Goal: Contribute content

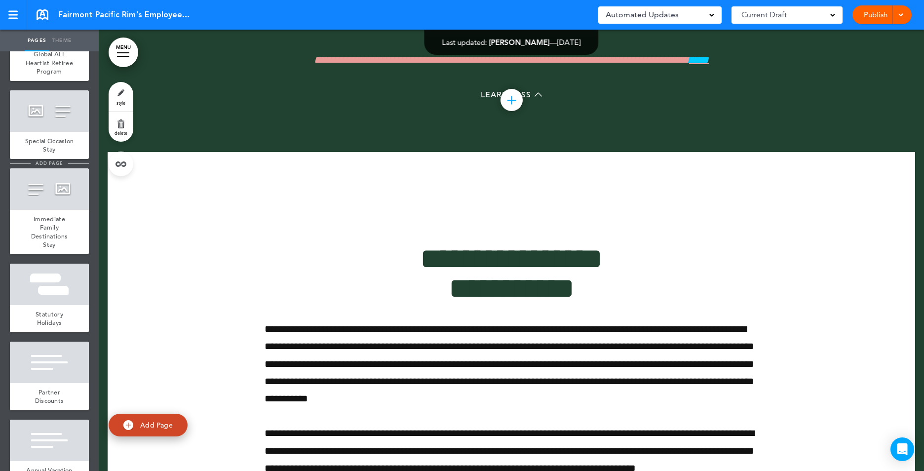
scroll to position [4985, 0]
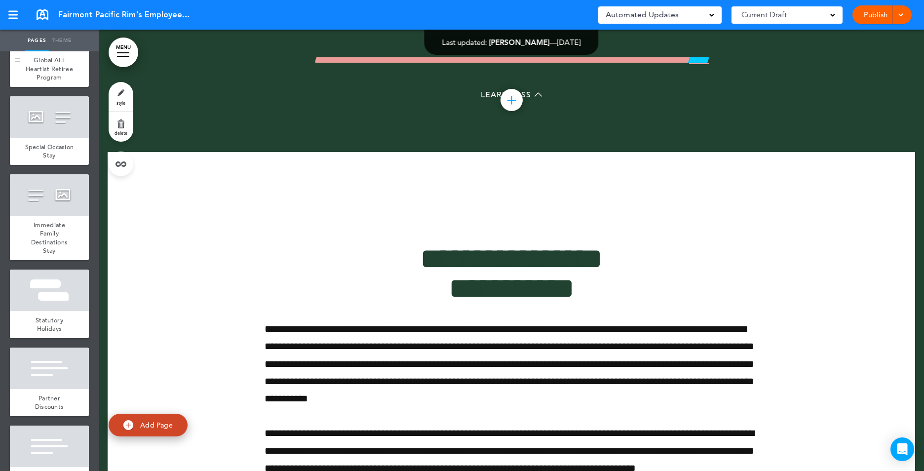
click at [44, 81] on span "Global ALL Heartist Retiree Program" at bounding box center [49, 69] width 47 height 26
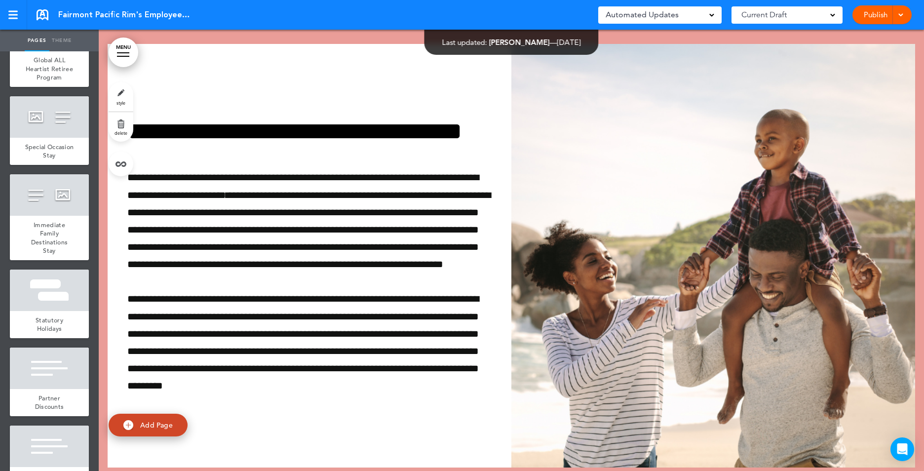
scroll to position [32661, 0]
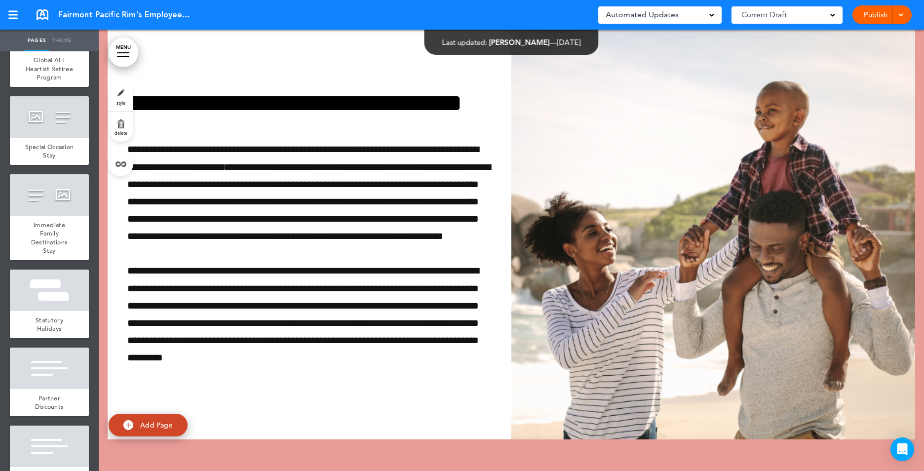
drag, startPoint x: 447, startPoint y: 356, endPoint x: 454, endPoint y: 370, distance: 15.7
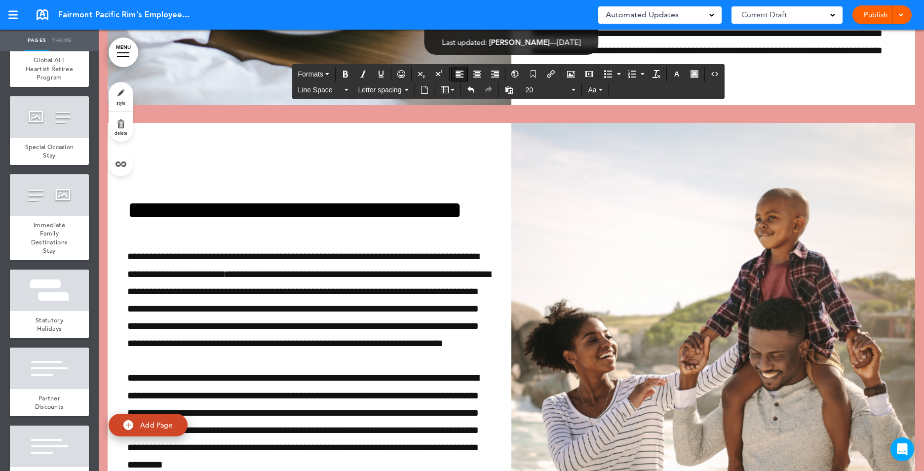
scroll to position [32560, 0]
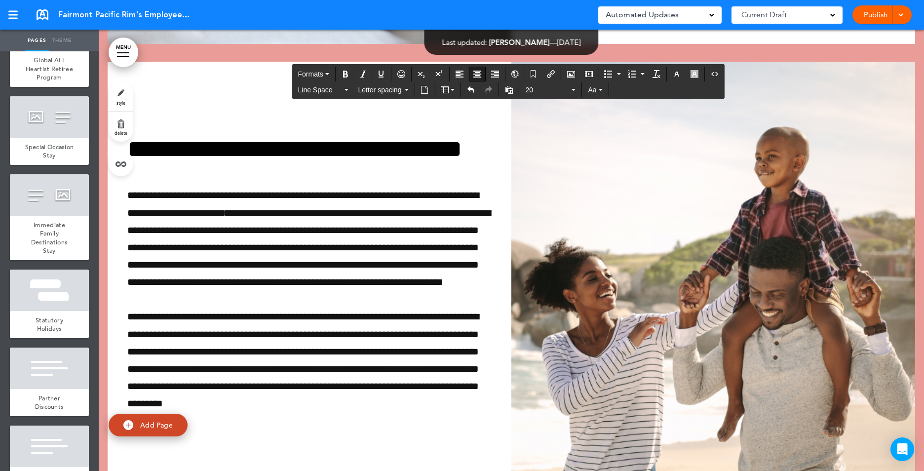
scroll to position [32610, 0]
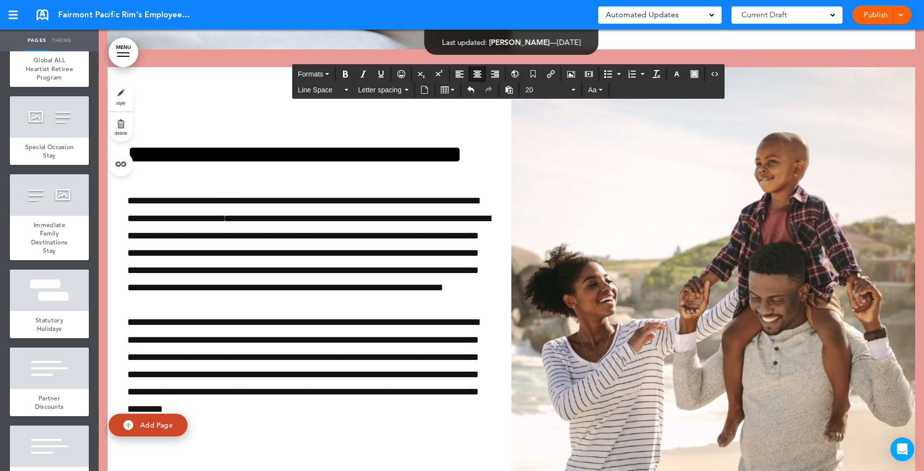
click at [118, 94] on link "style" at bounding box center [121, 97] width 25 height 30
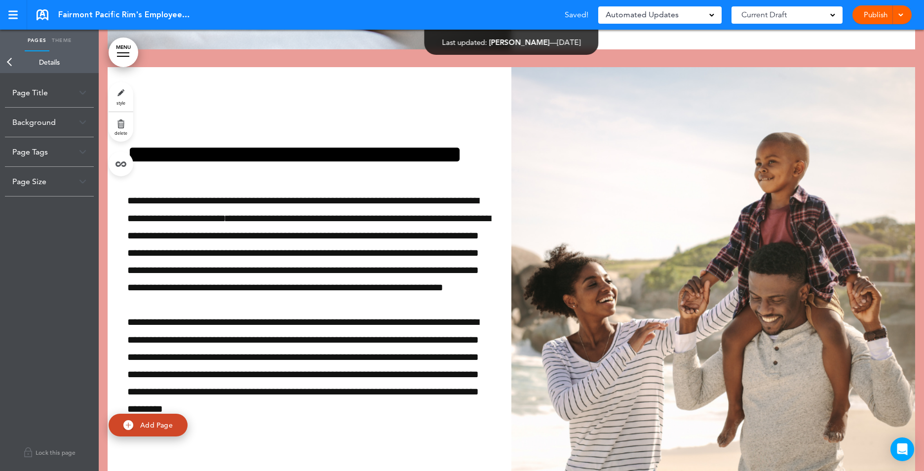
click at [55, 38] on link "Theme" at bounding box center [61, 41] width 25 height 22
drag, startPoint x: 797, startPoint y: 264, endPoint x: 779, endPoint y: 297, distance: 37.8
drag, startPoint x: 779, startPoint y: 297, endPoint x: 783, endPoint y: 348, distance: 51.5
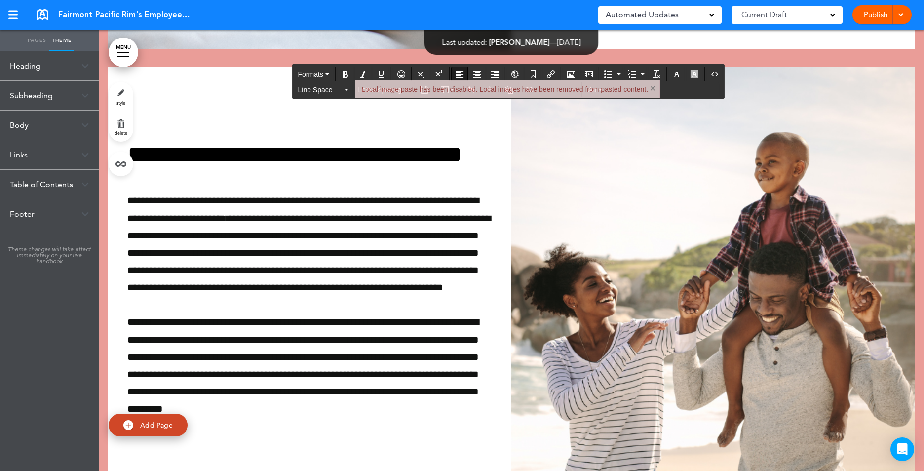
drag, startPoint x: 324, startPoint y: 127, endPoint x: 382, endPoint y: 92, distance: 67.5
drag, startPoint x: 584, startPoint y: 149, endPoint x: 625, endPoint y: 115, distance: 53.3
click at [654, 87] on button "×" at bounding box center [653, 88] width 6 height 10
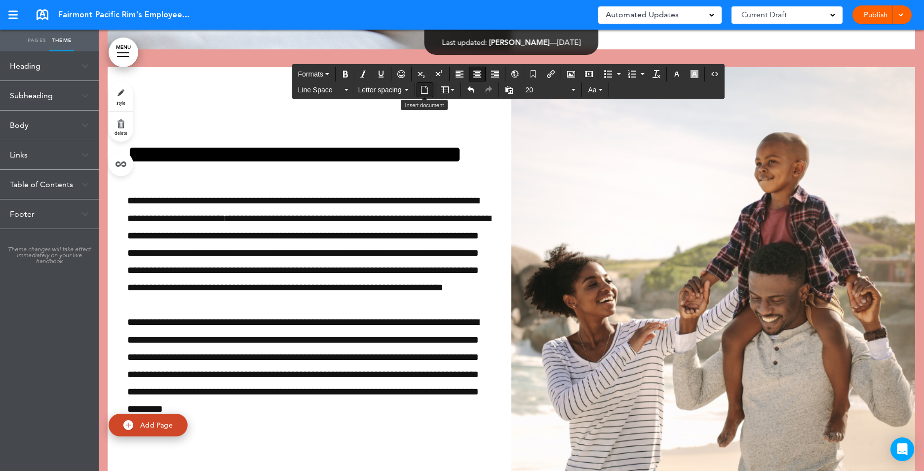
click at [425, 92] on icon "Insert document" at bounding box center [425, 90] width 8 height 8
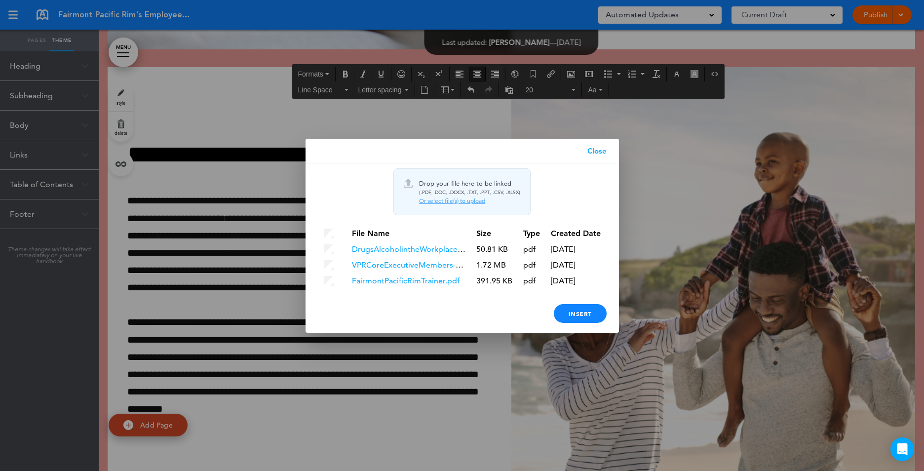
click at [602, 147] on link "Close" at bounding box center [597, 151] width 44 height 25
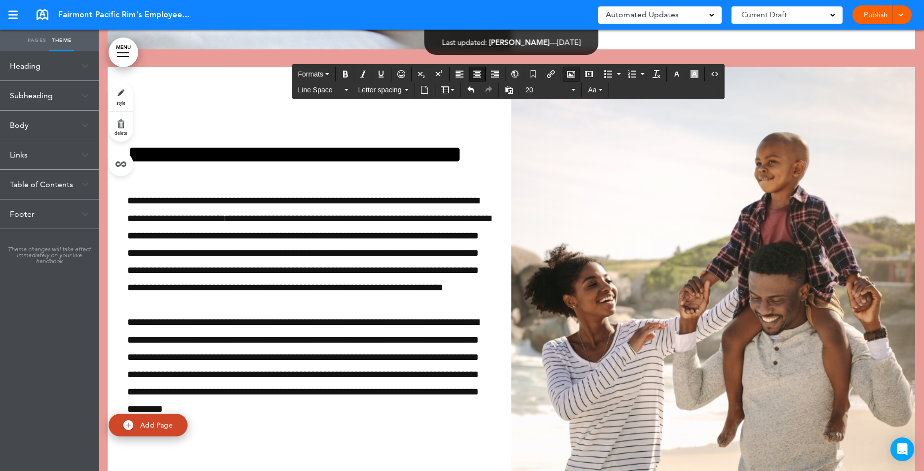
click at [571, 75] on icon "Airmason image" at bounding box center [571, 74] width 8 height 8
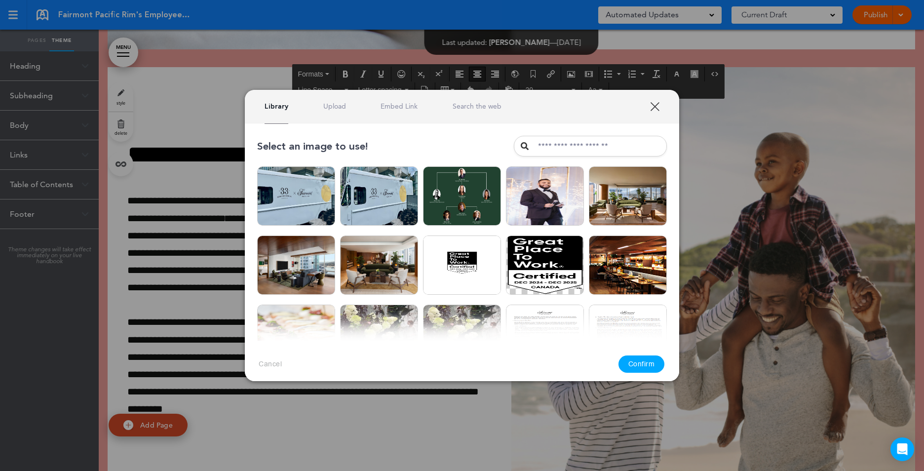
click at [333, 108] on link "Upload" at bounding box center [334, 106] width 23 height 9
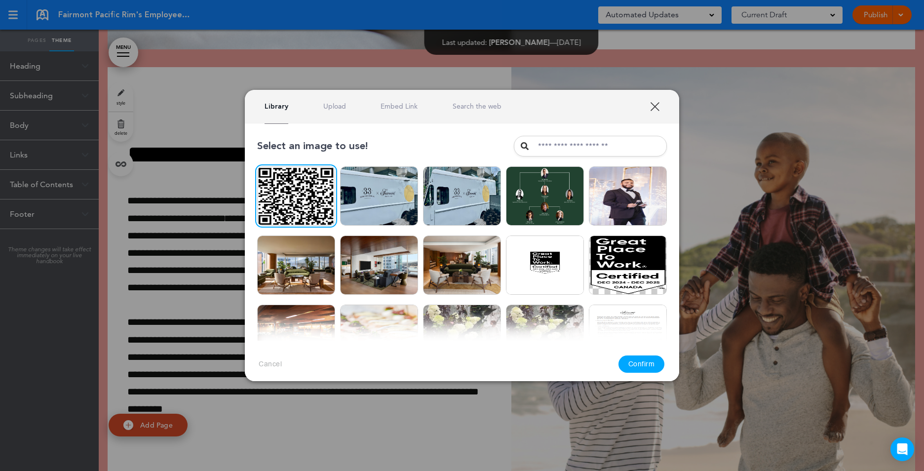
click at [631, 364] on button "Confirm" at bounding box center [641, 363] width 46 height 17
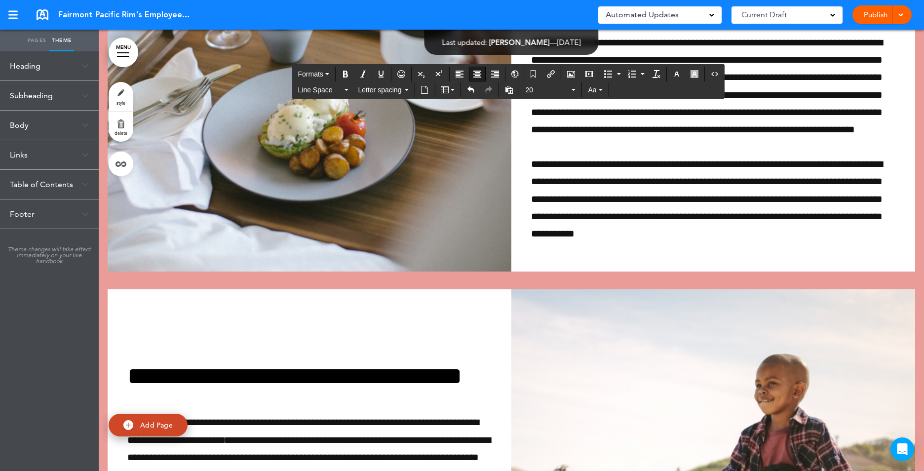
scroll to position [32906, 0]
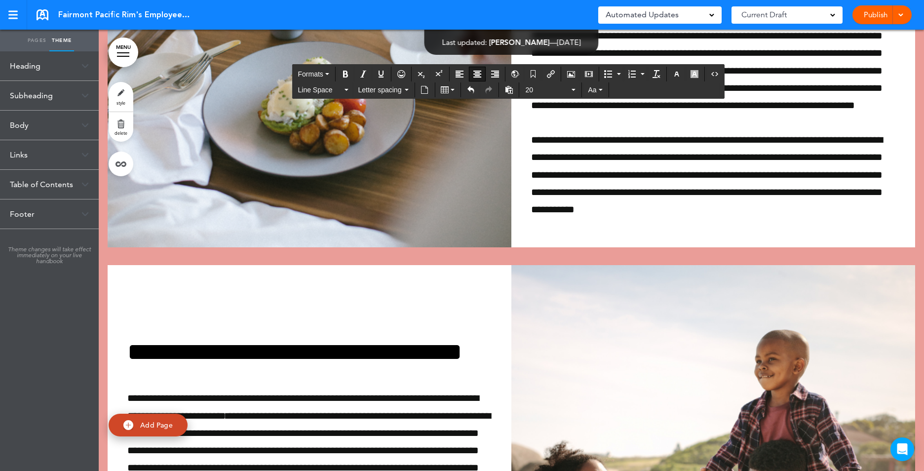
drag, startPoint x: 754, startPoint y: 402, endPoint x: 412, endPoint y: 114, distance: 447.3
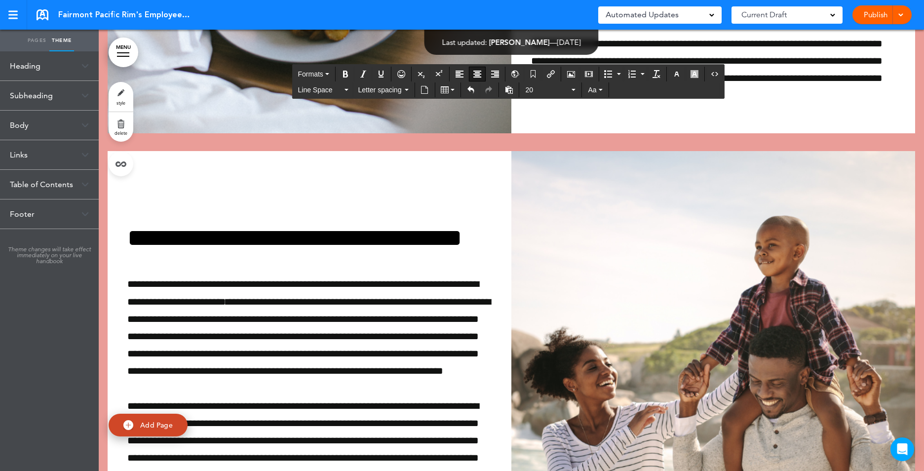
scroll to position [32659, 0]
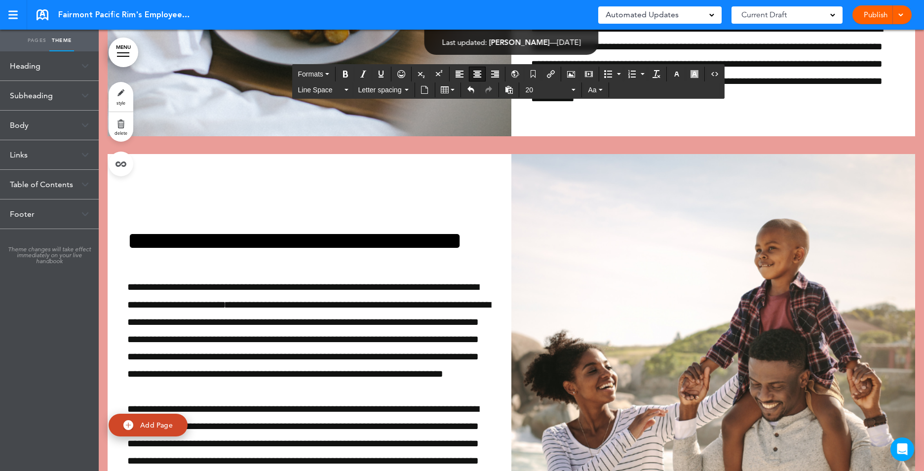
drag, startPoint x: 602, startPoint y: 291, endPoint x: 526, endPoint y: 215, distance: 107.1
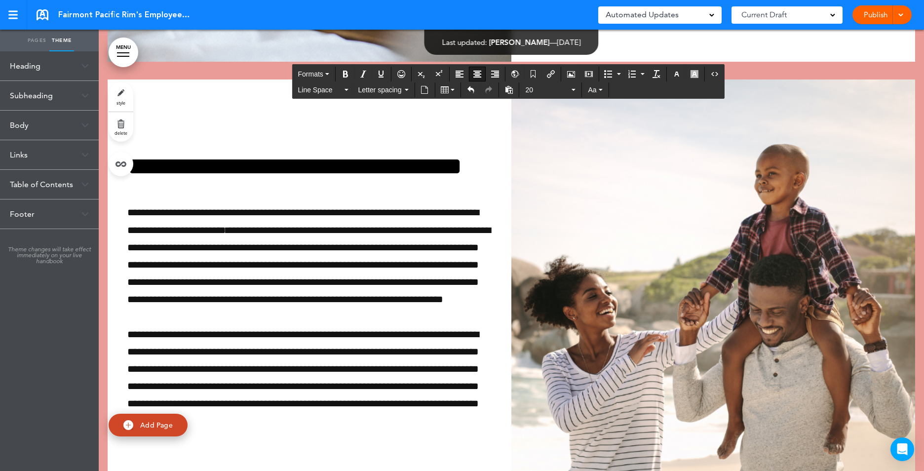
drag, startPoint x: 538, startPoint y: 217, endPoint x: 530, endPoint y: 210, distance: 10.9
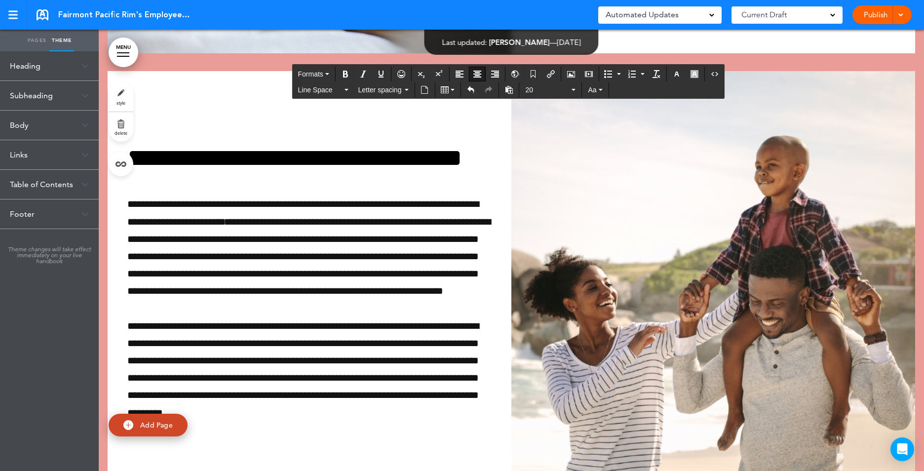
drag, startPoint x: 500, startPoint y: 179, endPoint x: 506, endPoint y: 200, distance: 22.0
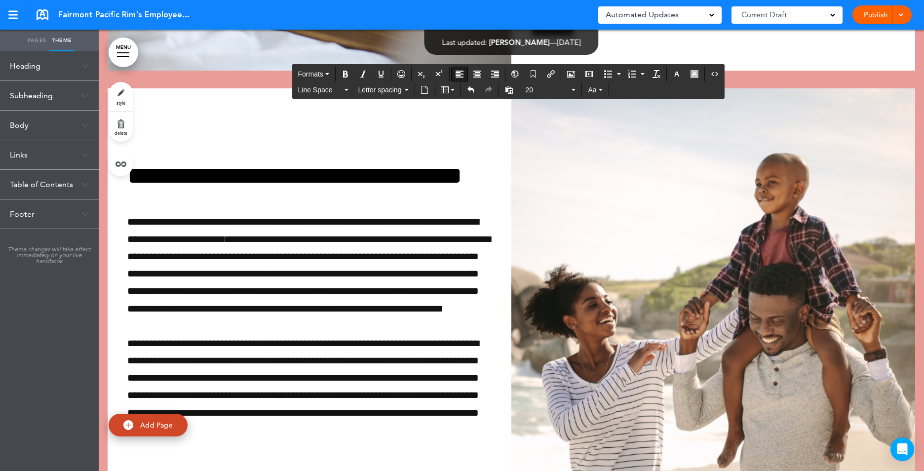
click at [479, 72] on icon "Align center" at bounding box center [477, 74] width 8 height 8
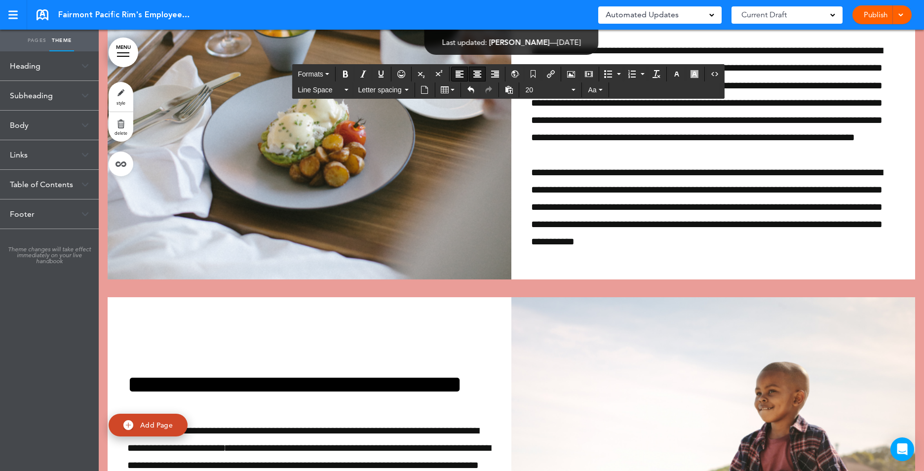
scroll to position [32511, 0]
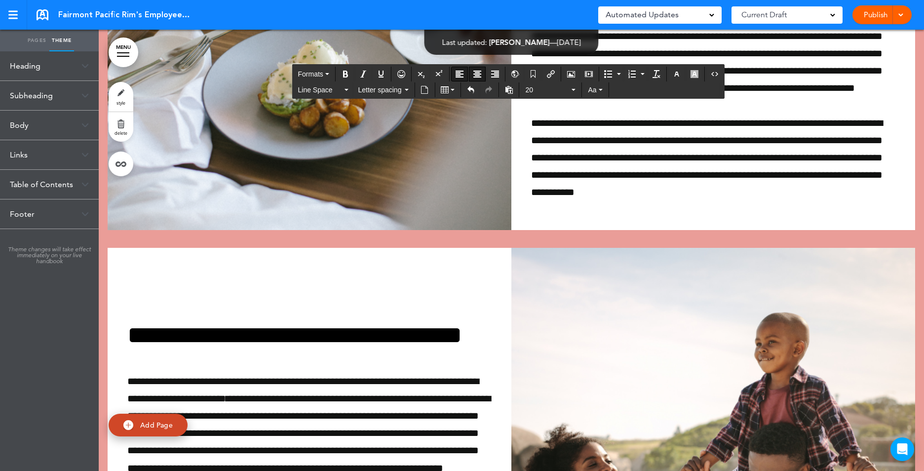
drag, startPoint x: 502, startPoint y: 246, endPoint x: 512, endPoint y: 257, distance: 14.7
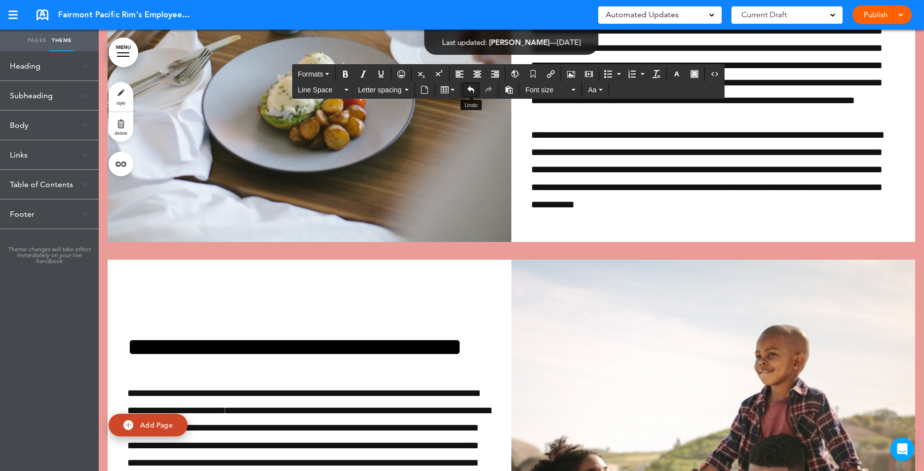
click at [470, 87] on icon "Undo" at bounding box center [471, 90] width 8 height 8
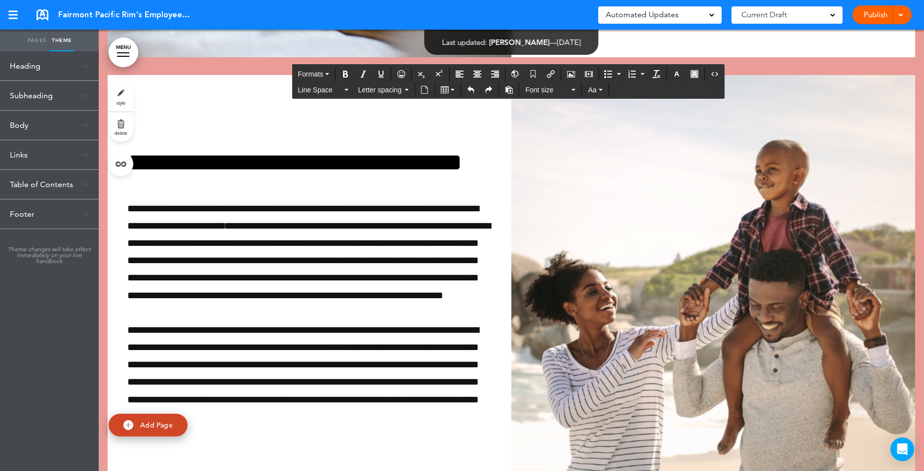
scroll to position [32708, 0]
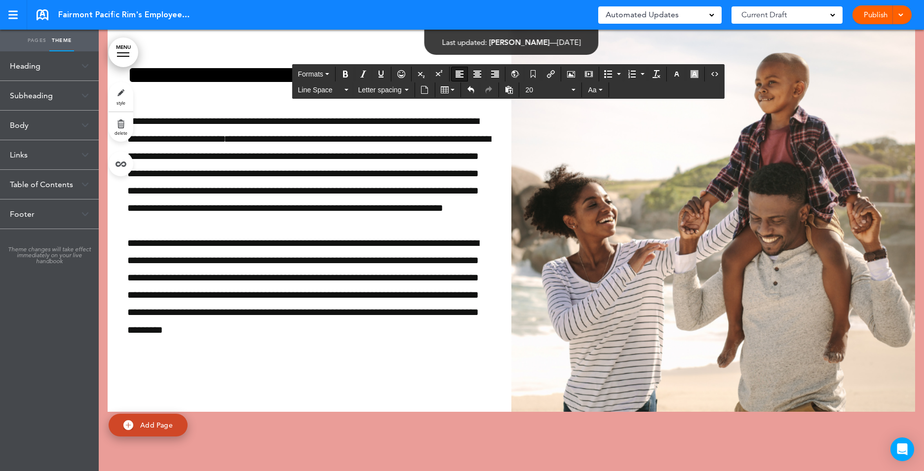
scroll to position [32758, 0]
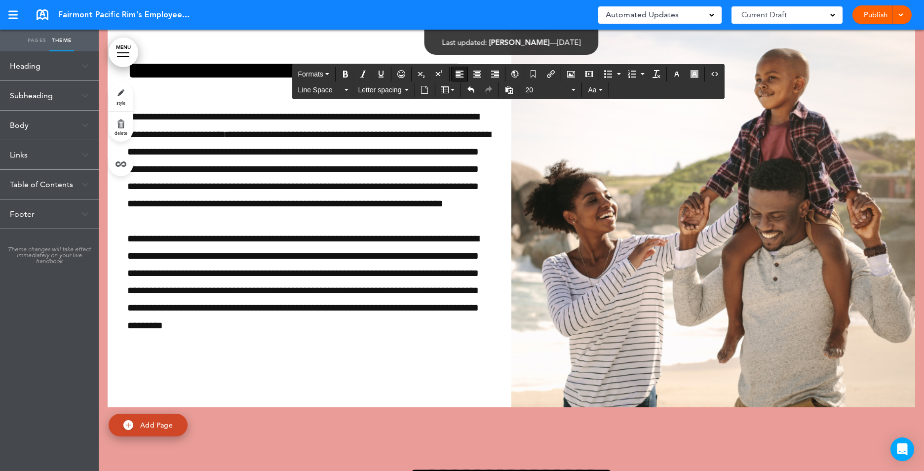
drag, startPoint x: 541, startPoint y: 351, endPoint x: 548, endPoint y: 358, distance: 10.1
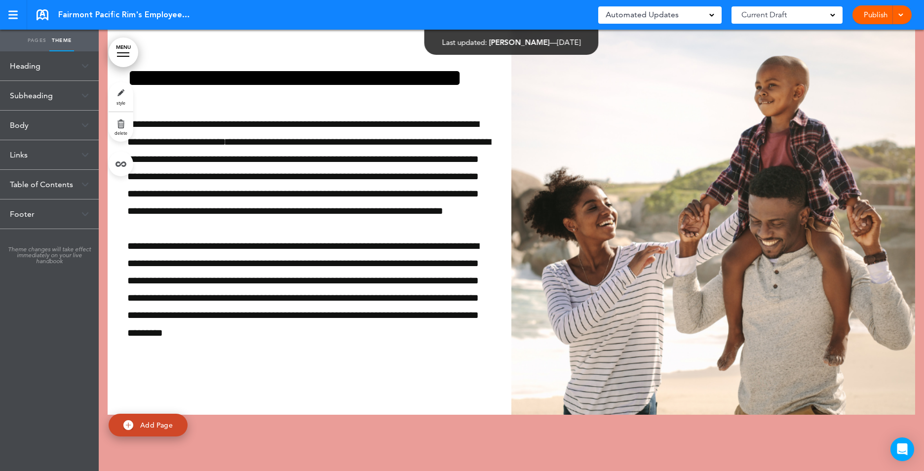
click at [898, 11] on span at bounding box center [900, 14] width 6 height 6
click at [851, 37] on span "Publish" at bounding box center [844, 37] width 22 height 9
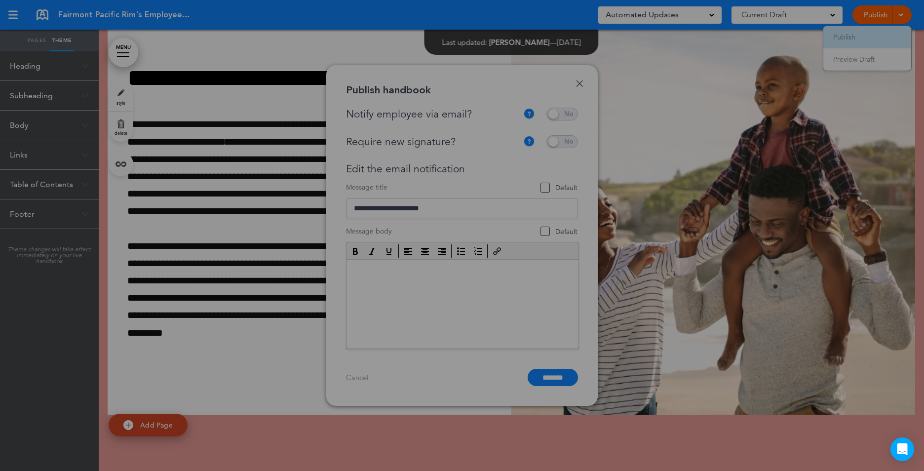
scroll to position [0, 0]
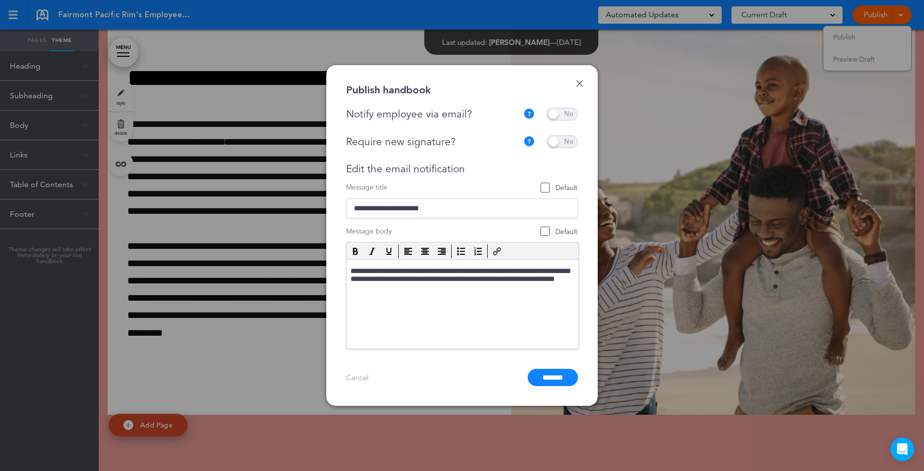
click at [553, 111] on span at bounding box center [562, 114] width 32 height 13
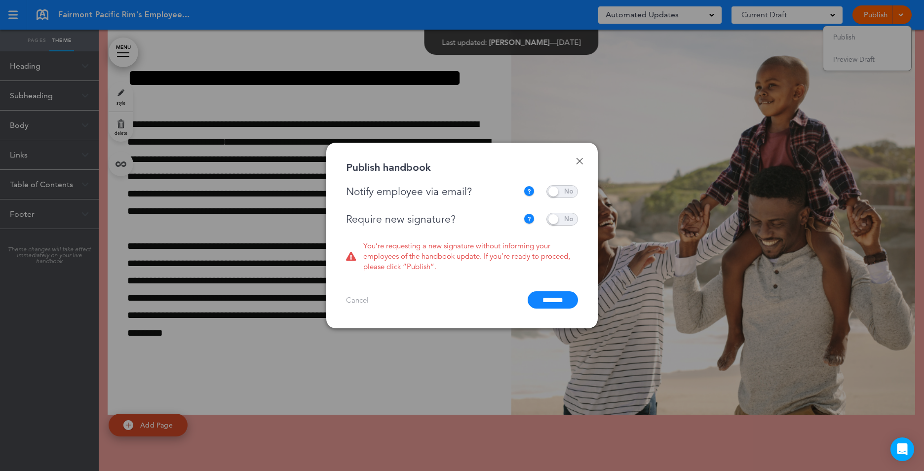
click at [553, 222] on span at bounding box center [562, 219] width 32 height 13
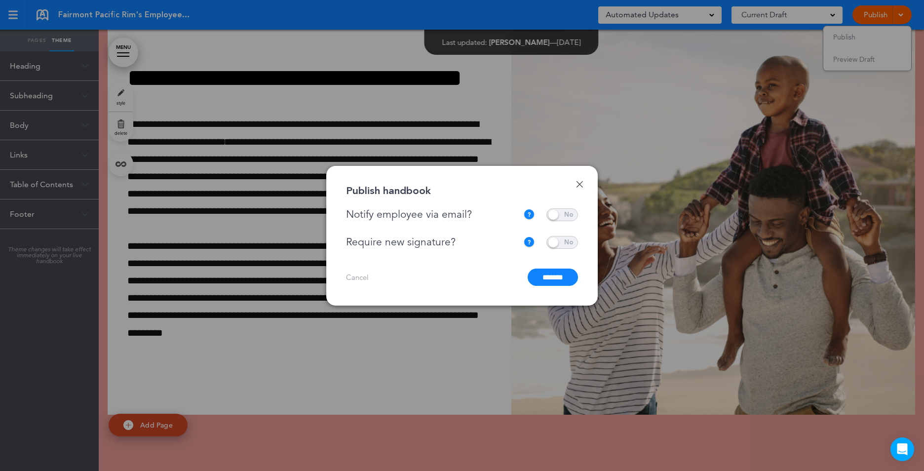
click at [551, 276] on input "*******" at bounding box center [553, 276] width 50 height 17
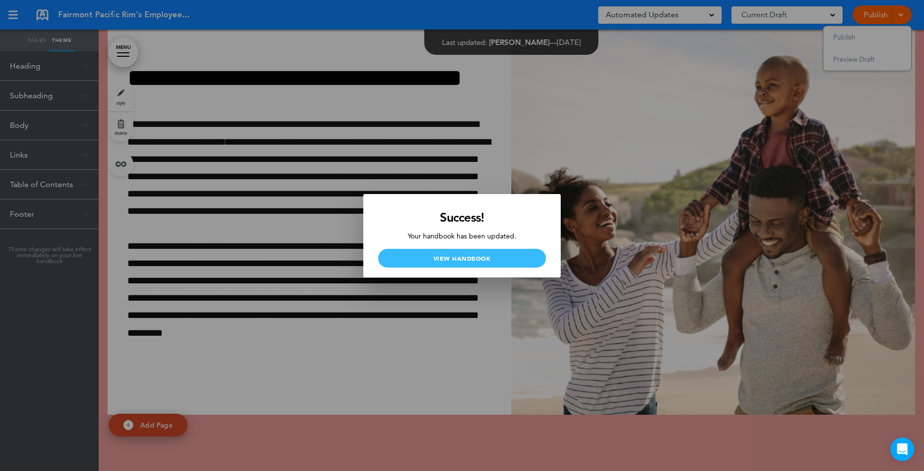
click at [462, 266] on link "View Handbook" at bounding box center [462, 258] width 168 height 19
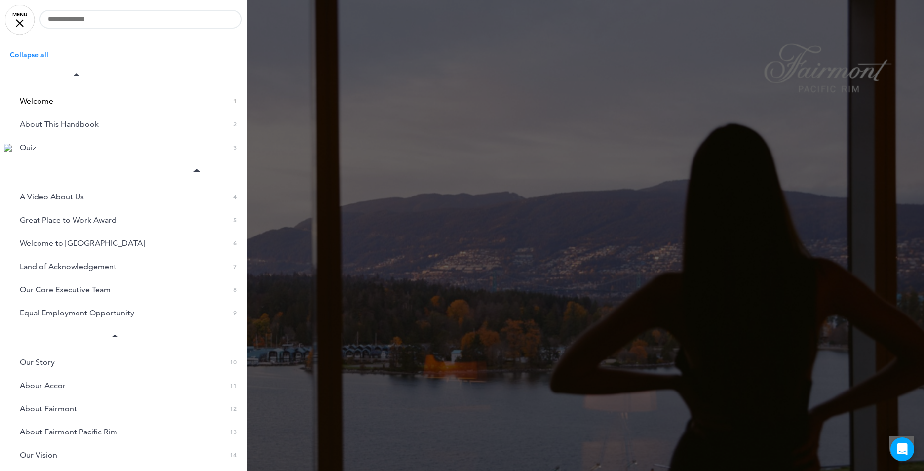
click at [444, 189] on div at bounding box center [462, 235] width 924 height 471
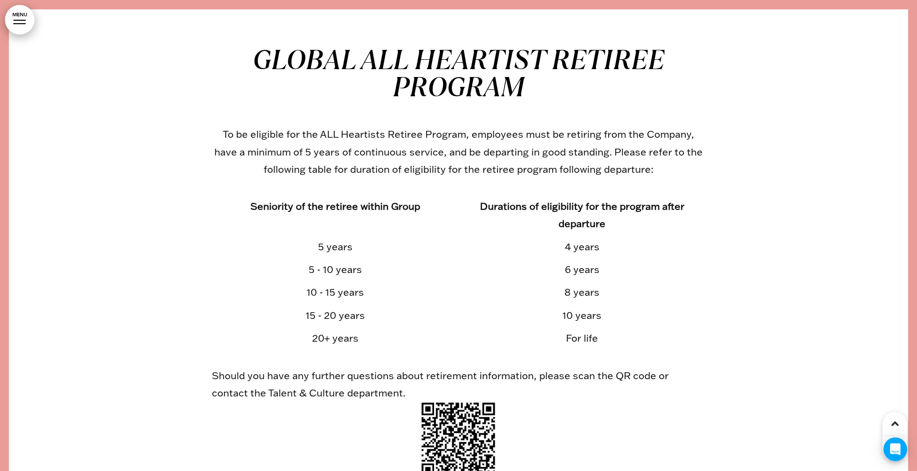
scroll to position [32154, 0]
